Goal: Check status: Check status

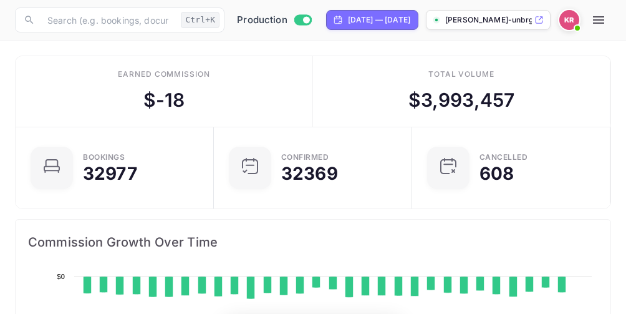
scroll to position [193, 282]
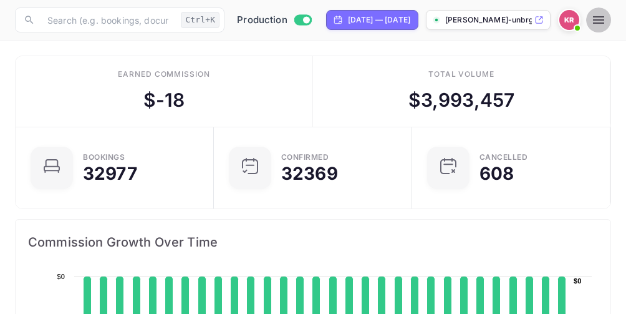
click at [606, 21] on icon "button" at bounding box center [598, 19] width 15 height 15
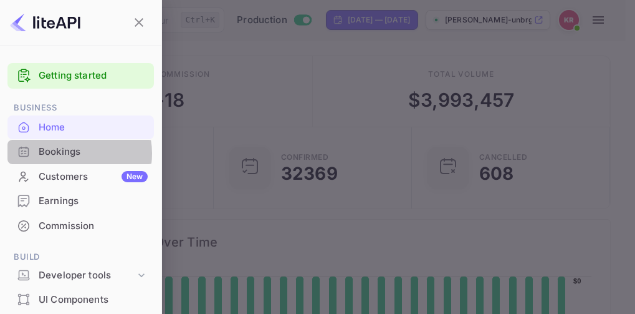
click at [69, 152] on div "Bookings" at bounding box center [93, 152] width 109 height 14
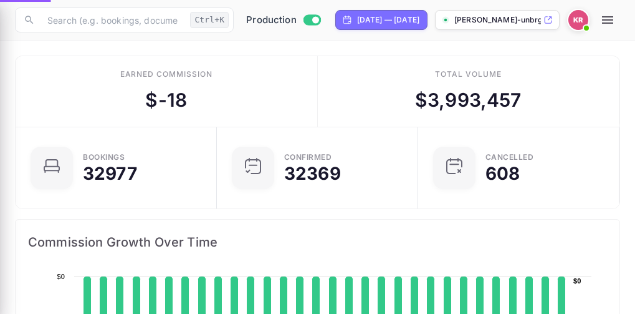
scroll to position [10, 10]
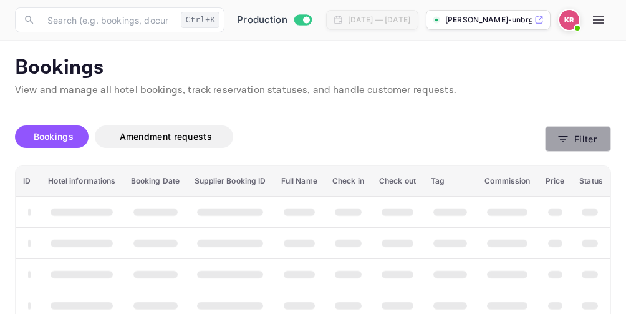
click at [565, 139] on icon "button" at bounding box center [562, 139] width 9 height 6
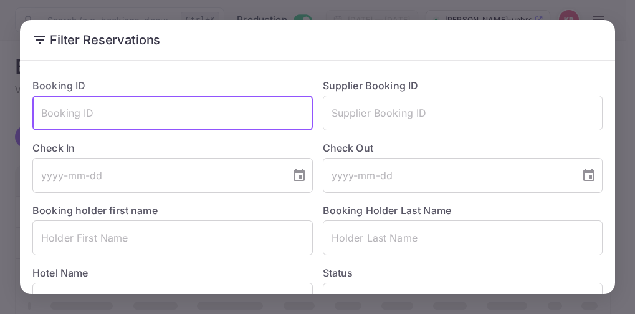
click at [47, 112] on input "text" at bounding box center [172, 112] width 280 height 35
click at [62, 117] on input "text" at bounding box center [172, 112] width 280 height 35
paste input "61w89yuft"
click at [41, 116] on input "61w89yuft" at bounding box center [172, 112] width 280 height 35
click at [102, 116] on input "61w89yuft" at bounding box center [172, 112] width 280 height 35
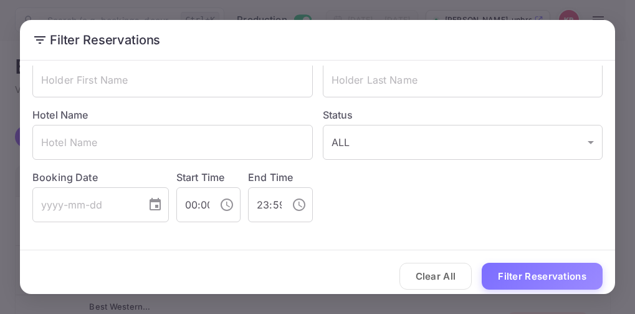
scroll to position [166, 0]
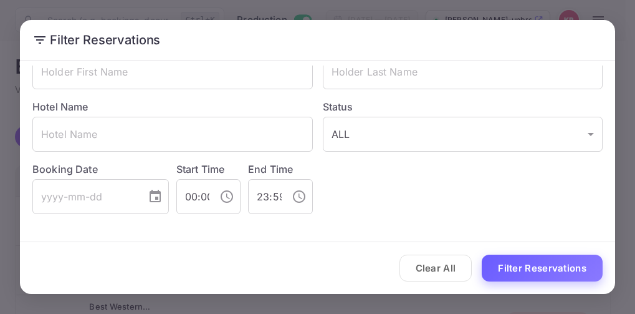
type input "61w89yuft"
click at [540, 268] on button "Filter Reservations" at bounding box center [542, 267] width 121 height 27
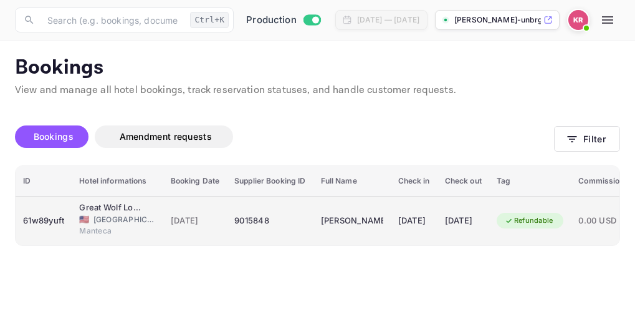
click at [113, 221] on span "United States of America" at bounding box center [124, 219] width 62 height 11
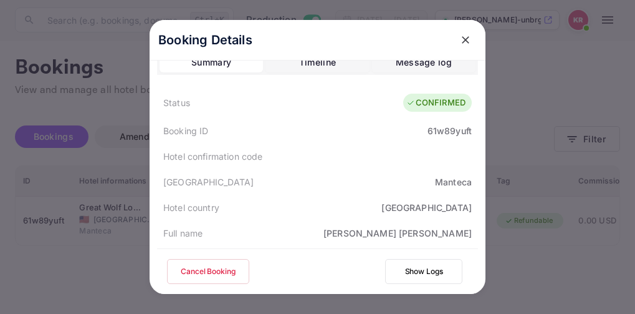
scroll to position [0, 0]
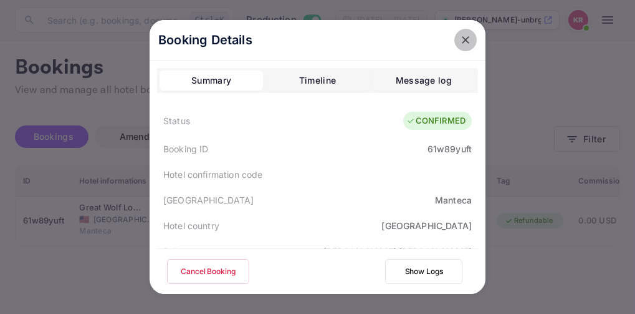
click at [462, 42] on icon "close" at bounding box center [465, 40] width 12 height 12
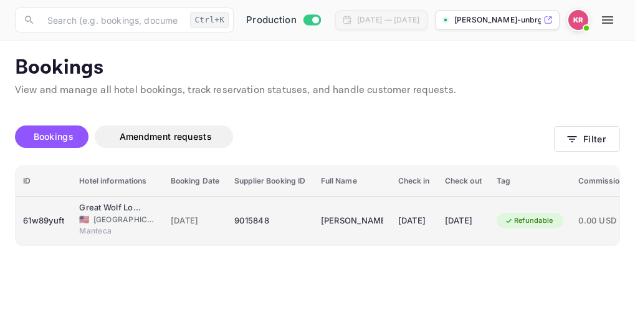
click at [206, 219] on span "22 Aug 2025" at bounding box center [195, 221] width 49 height 14
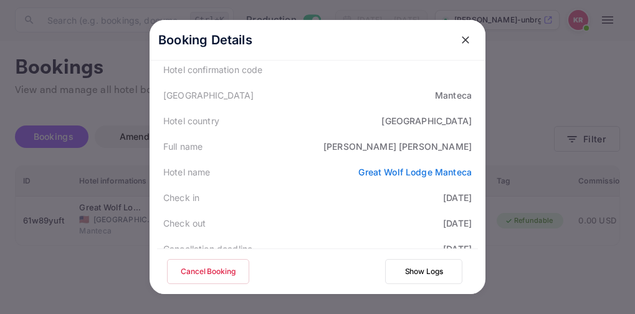
scroll to position [125, 0]
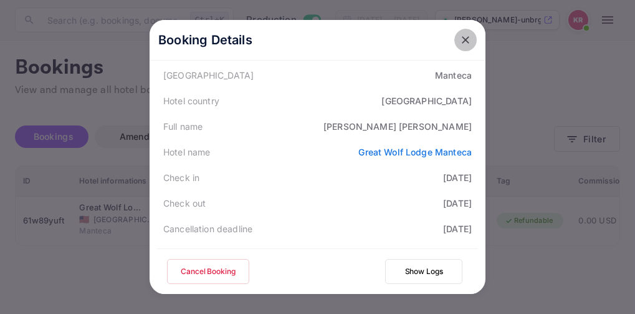
click at [459, 42] on icon "close" at bounding box center [465, 40] width 12 height 12
